Goal: Task Accomplishment & Management: Use online tool/utility

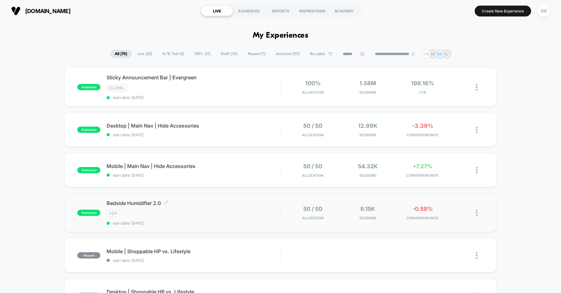
click at [212, 204] on span "Bedside Humidifier 2.0 Click to edit experience details" at bounding box center [194, 203] width 174 height 6
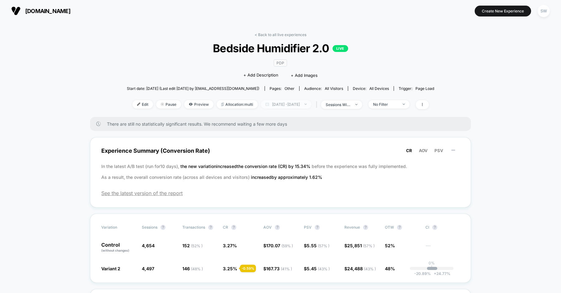
click at [274, 104] on span "[DATE] - [DATE]" at bounding box center [286, 104] width 50 height 8
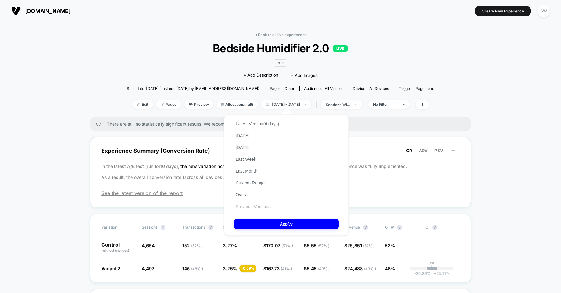
click at [251, 205] on button "Previous Versions" at bounding box center [253, 207] width 39 height 6
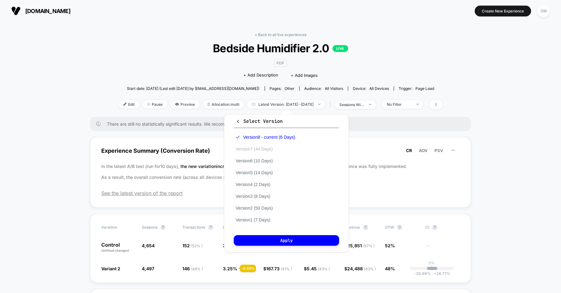
click at [264, 148] on button "Version 7 (44 Days)" at bounding box center [254, 149] width 41 height 6
click at [186, 157] on span "Experience Summary (Conversion Rate) CR AOV PSV" at bounding box center [280, 151] width 358 height 14
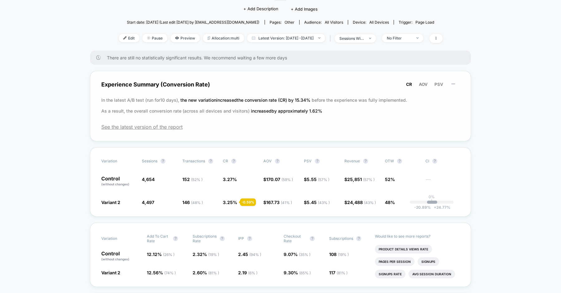
scroll to position [65, 0]
click at [270, 39] on span "Latest Version: [DATE] - [DATE]" at bounding box center [286, 39] width 78 height 8
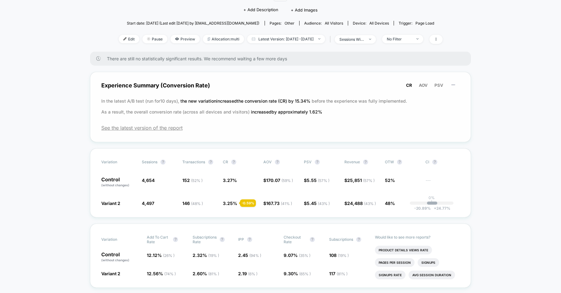
scroll to position [0, 0]
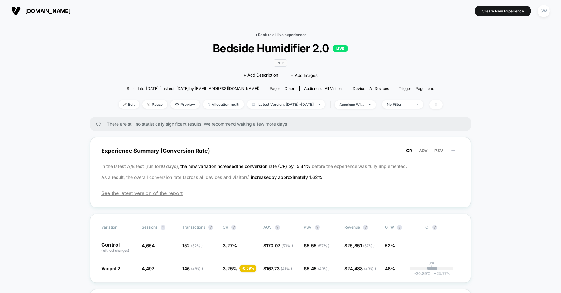
click at [267, 36] on link "< Back to all live experiences" at bounding box center [281, 34] width 52 height 5
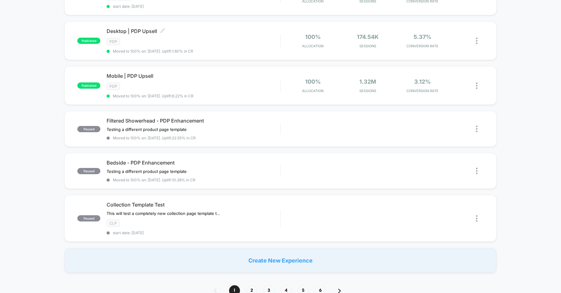
scroll to position [355, 0]
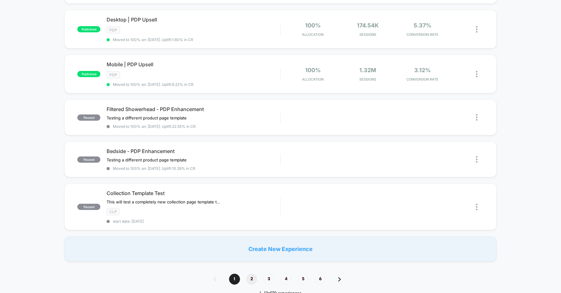
click at [253, 276] on span "2" at bounding box center [251, 279] width 11 height 11
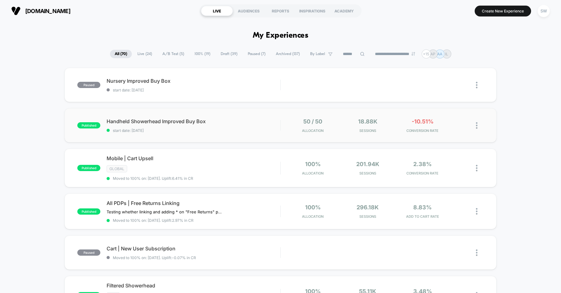
click at [274, 114] on div "published Handheld Showerhead Improved Buy Box start date: [DATE] 50 / 50 Alloc…" at bounding box center [280, 125] width 432 height 34
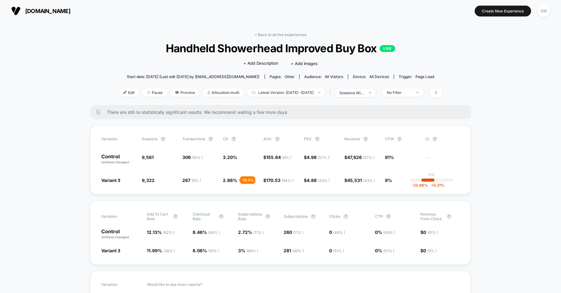
click at [249, 48] on span "Handheld Showerhead Improved Buy Box LIVE" at bounding box center [280, 48] width 291 height 13
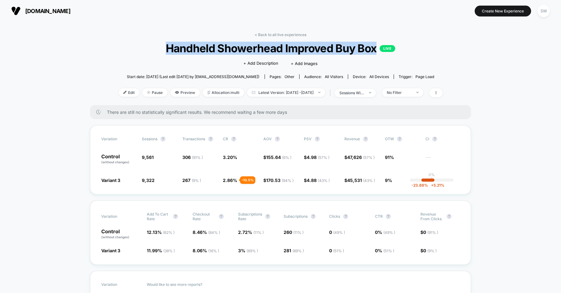
copy span "Handheld Showerhead Improved Buy Box"
click at [220, 90] on span "Allocation: multi" at bounding box center [223, 92] width 41 height 8
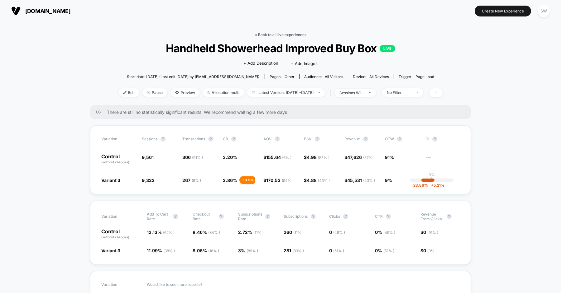
click at [286, 33] on link "< Back to all live experiences" at bounding box center [281, 34] width 52 height 5
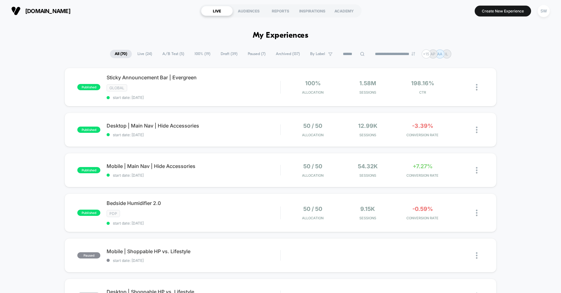
click at [144, 56] on span "Live ( 24 )" at bounding box center [145, 54] width 24 height 8
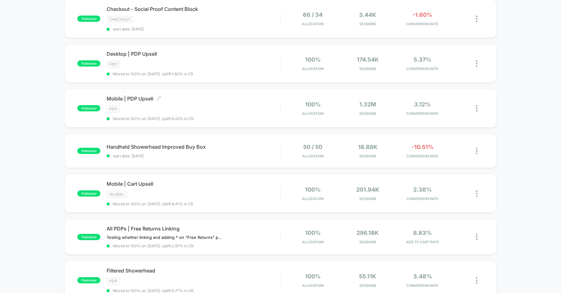
scroll to position [242, 0]
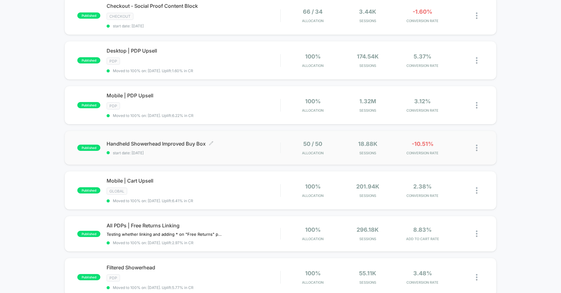
click at [268, 143] on span "Handheld Showerhead Improved Buy Box Click to edit experience details" at bounding box center [194, 144] width 174 height 6
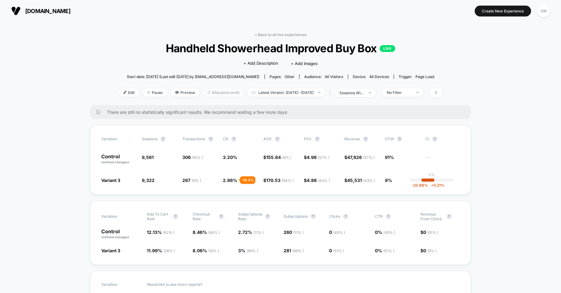
click at [208, 90] on span "Allocation: multi" at bounding box center [223, 92] width 41 height 8
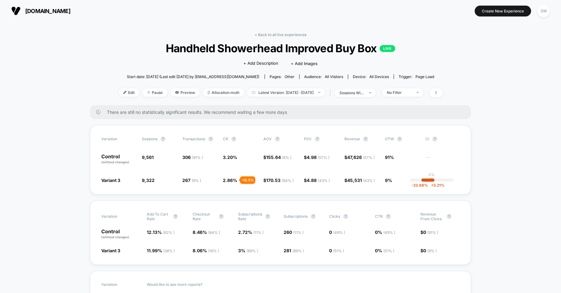
click at [270, 35] on link "< Back to all live experiences" at bounding box center [281, 34] width 52 height 5
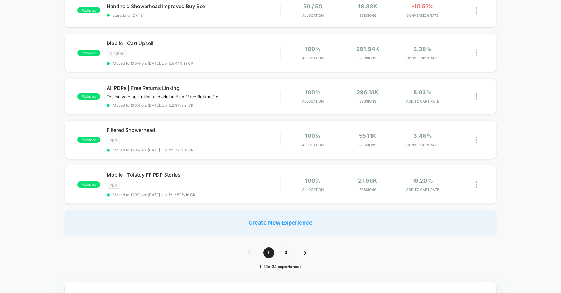
scroll to position [388, 0]
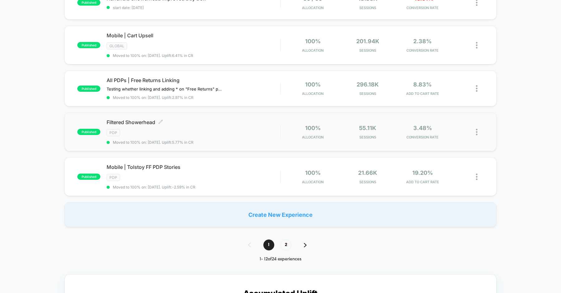
click at [214, 121] on div "Filtered Showerhead Click to edit experience details Click to edit experience d…" at bounding box center [194, 132] width 174 height 26
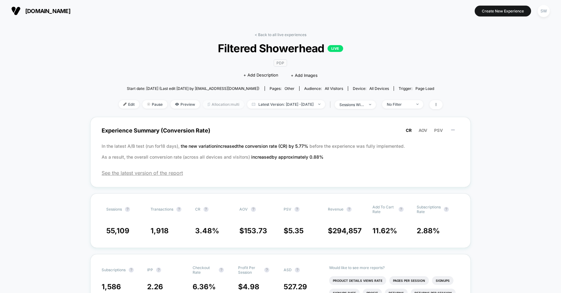
click at [220, 107] on span "Allocation: multi" at bounding box center [223, 104] width 41 height 8
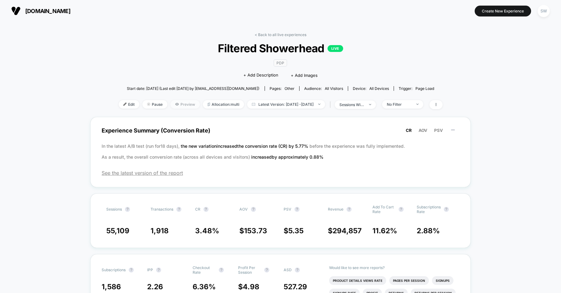
click at [176, 107] on span "Preview" at bounding box center [184, 104] width 29 height 8
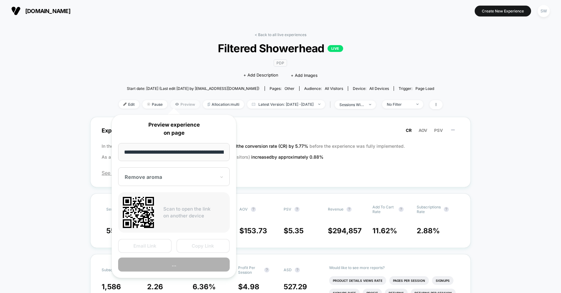
scroll to position [0, 55]
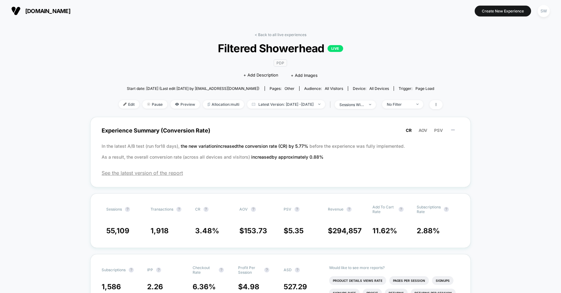
click at [216, 108] on div "Edit Pause Preview Allocation: multi Latest Version: [DATE] - [DATE] | sessions…" at bounding box center [281, 104] width 324 height 9
click at [217, 103] on span "Allocation: multi" at bounding box center [223, 104] width 41 height 8
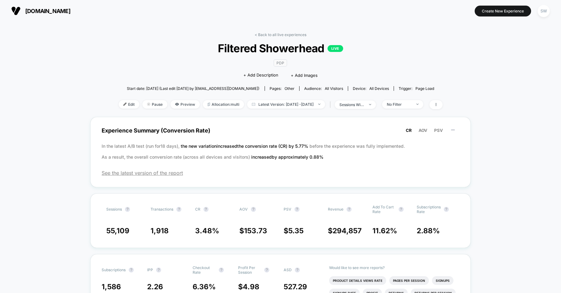
click at [277, 38] on div "< Back to all live experiences Filtered Showerhead LIVE PDP Click to edit exper…" at bounding box center [281, 74] width 324 height 85
click at [278, 35] on link "< Back to all live experiences" at bounding box center [281, 34] width 52 height 5
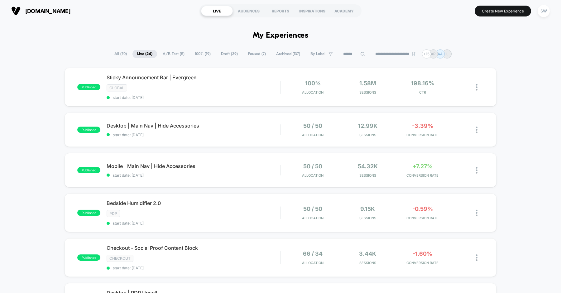
click at [225, 55] on span "Draft ( 39 )" at bounding box center [229, 54] width 26 height 8
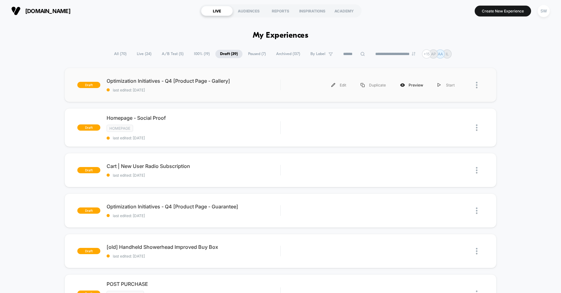
click at [419, 87] on div "Preview" at bounding box center [411, 85] width 37 height 14
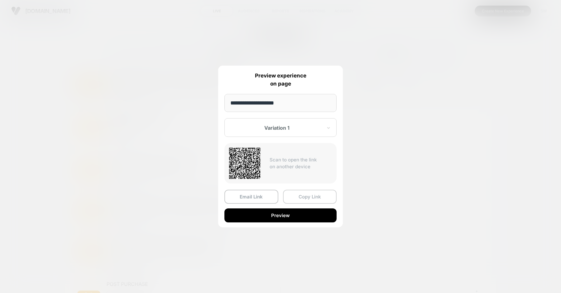
click at [297, 192] on button "Copy Link" at bounding box center [310, 197] width 54 height 14
